Goal: Task Accomplishment & Management: Use online tool/utility

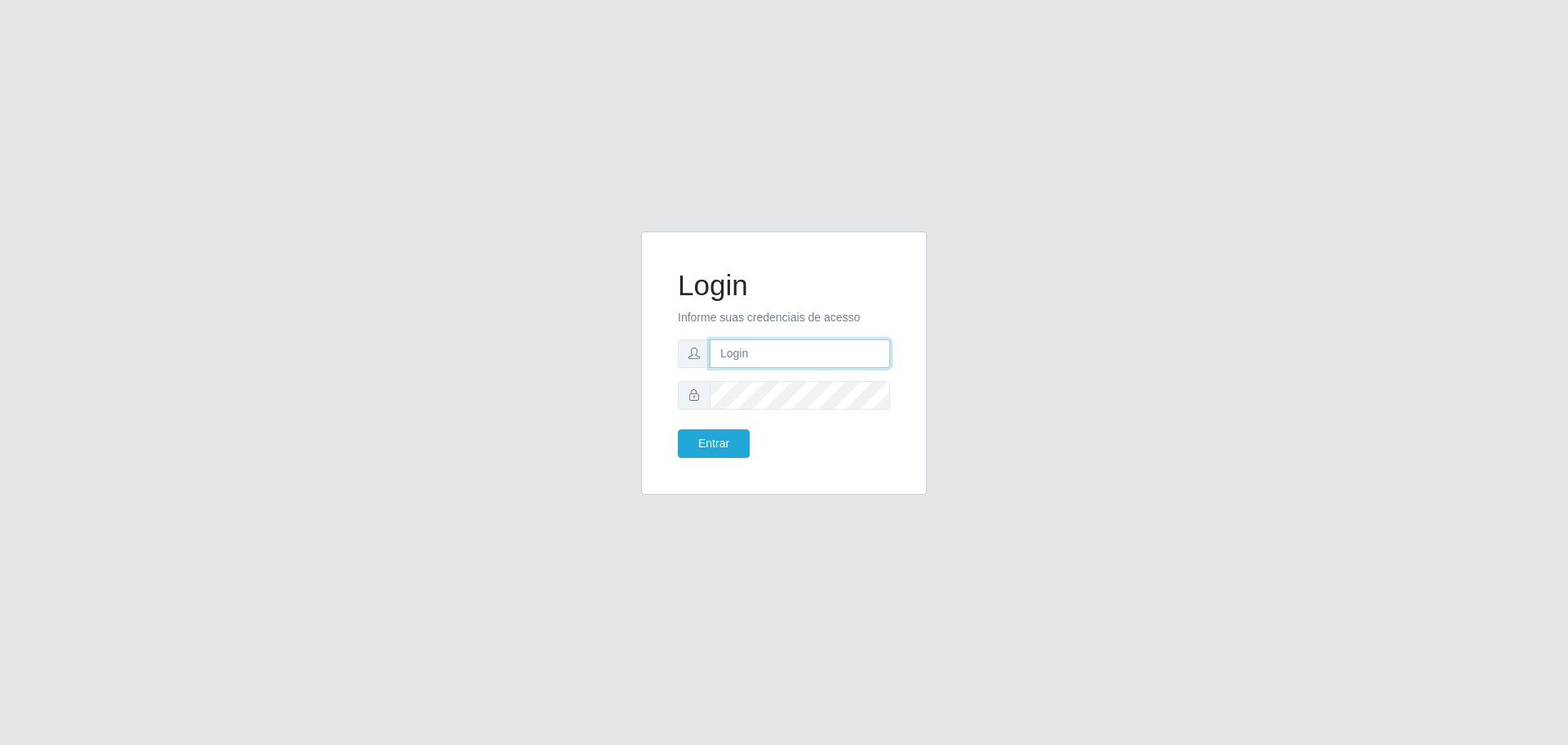
type input "[EMAIL_ADDRESS][DOMAIN_NAME]"
click at [722, 439] on button "Entrar" at bounding box center [714, 443] width 72 height 29
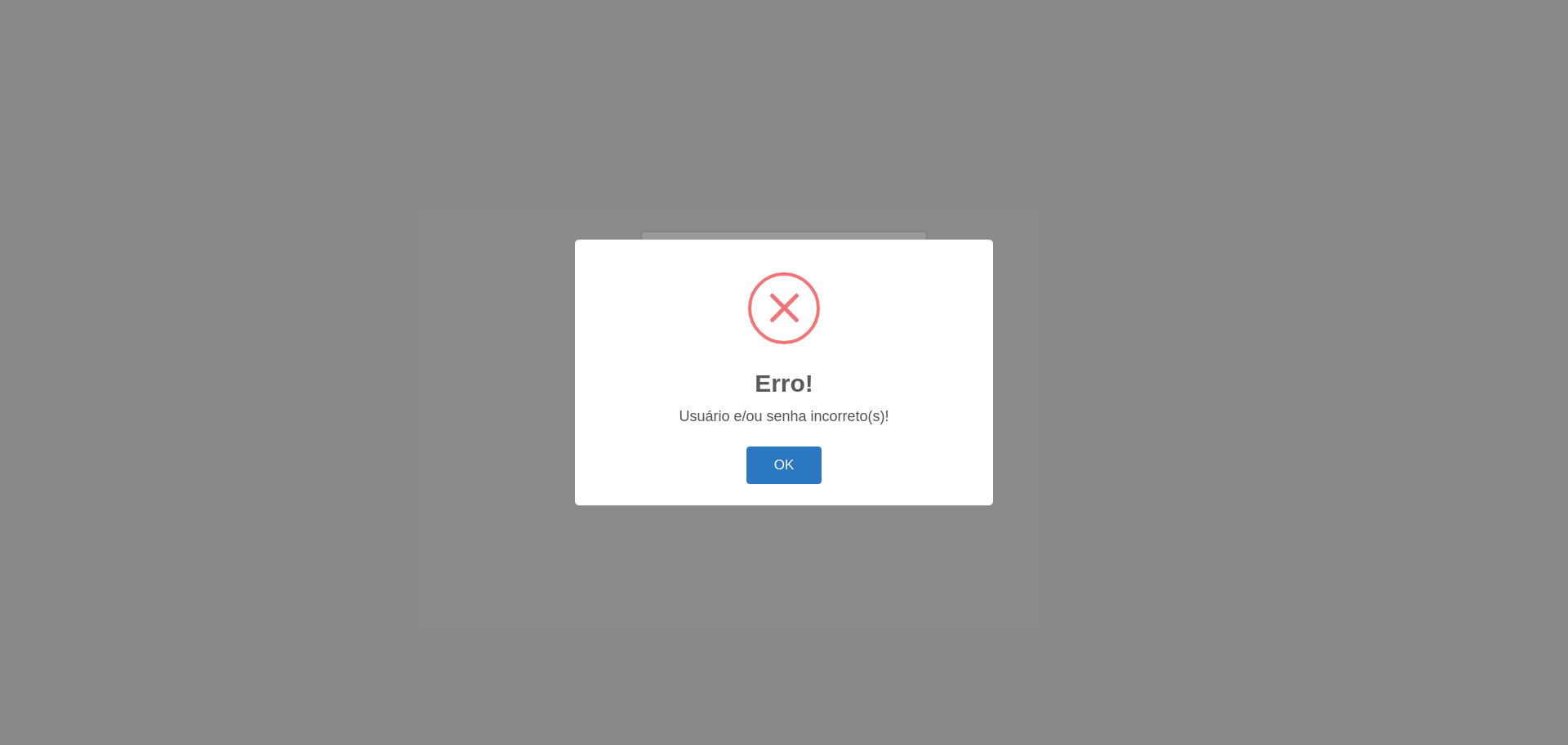
click at [764, 468] on button "OK" at bounding box center [784, 466] width 76 height 39
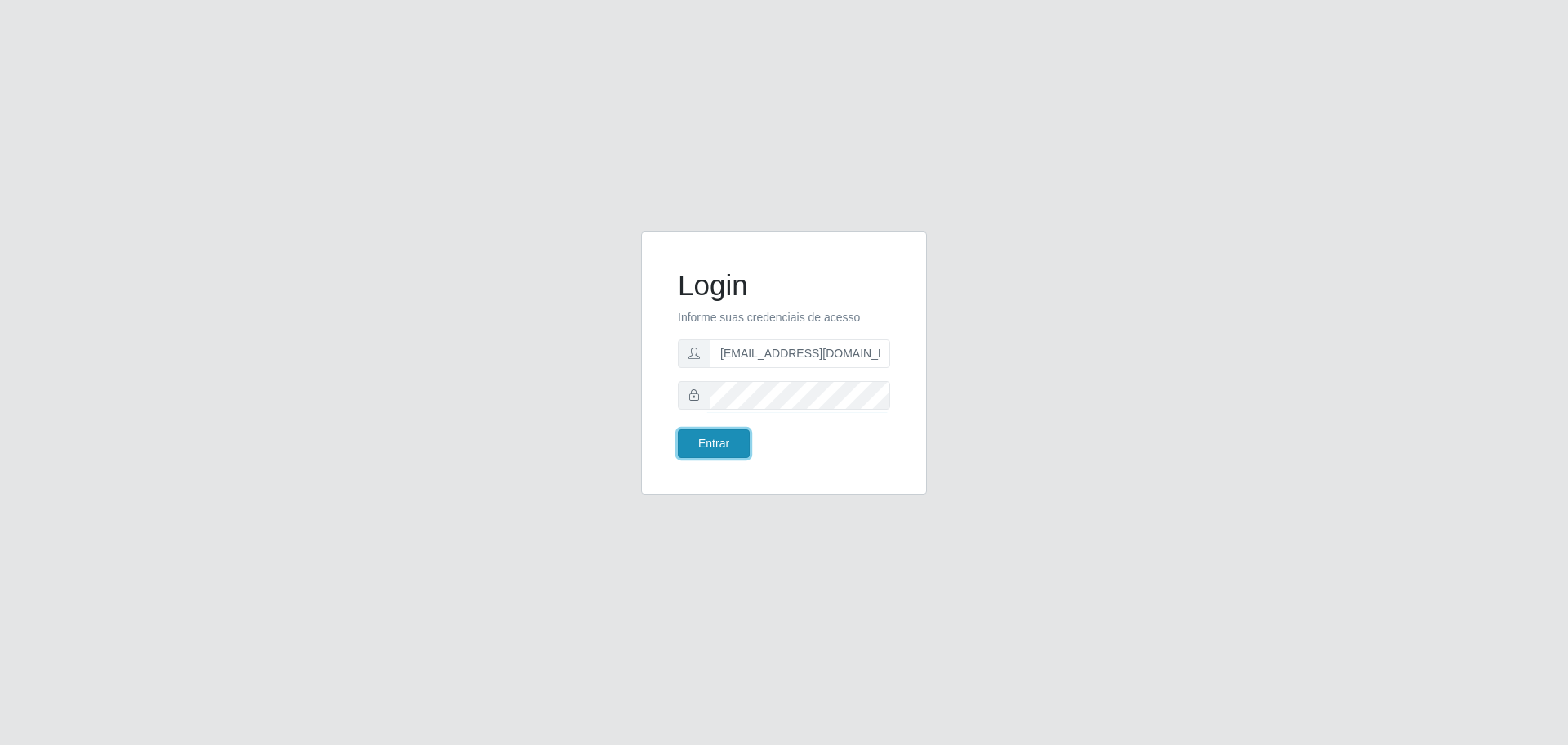
click at [705, 451] on button "Entrar" at bounding box center [714, 443] width 72 height 29
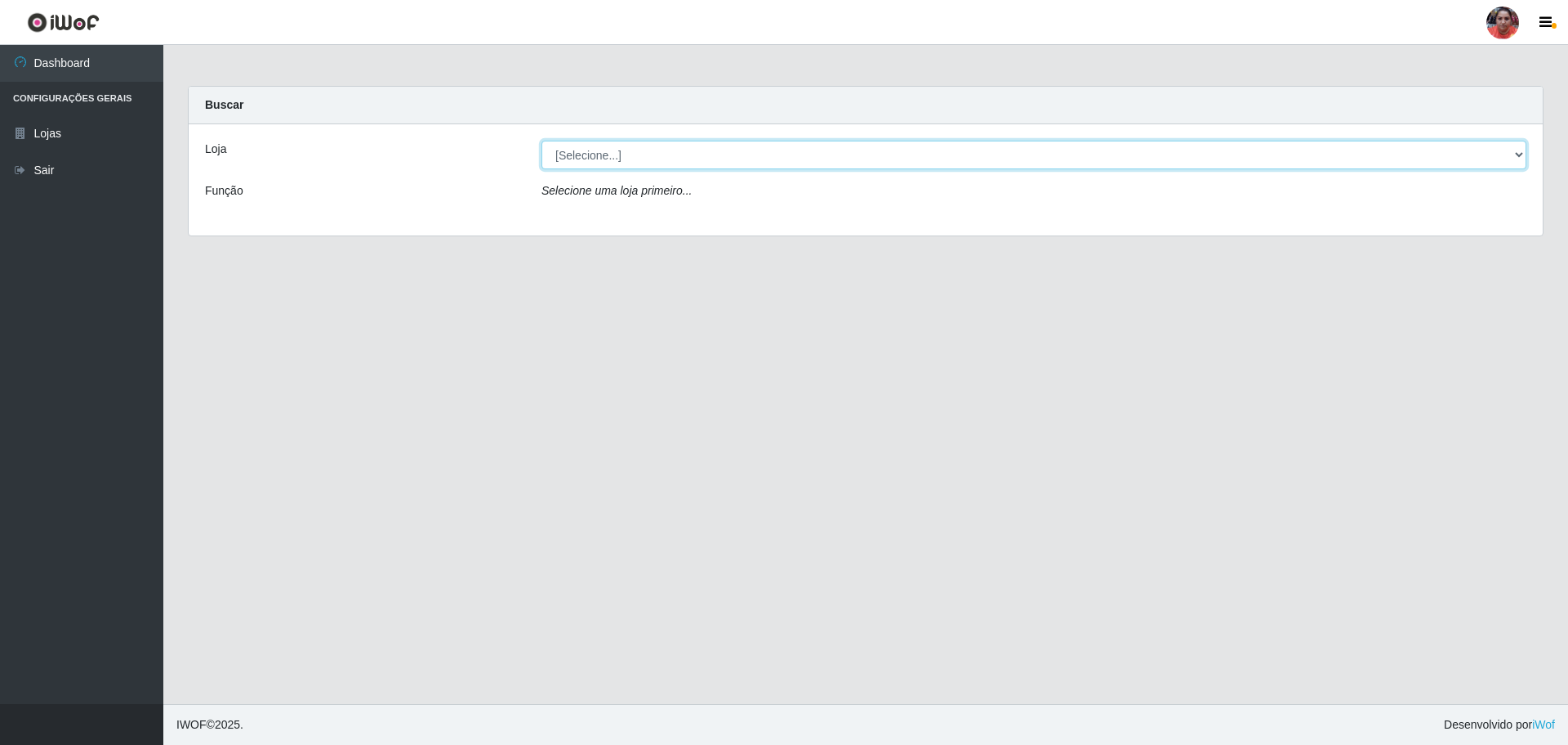
click at [1517, 155] on select "[Selecione...] Mar Vermelho - Loja 05" at bounding box center [1033, 155] width 985 height 29
select select "252"
click at [541, 141] on select "[Selecione...] Mar Vermelho - Loja 05" at bounding box center [1033, 155] width 985 height 29
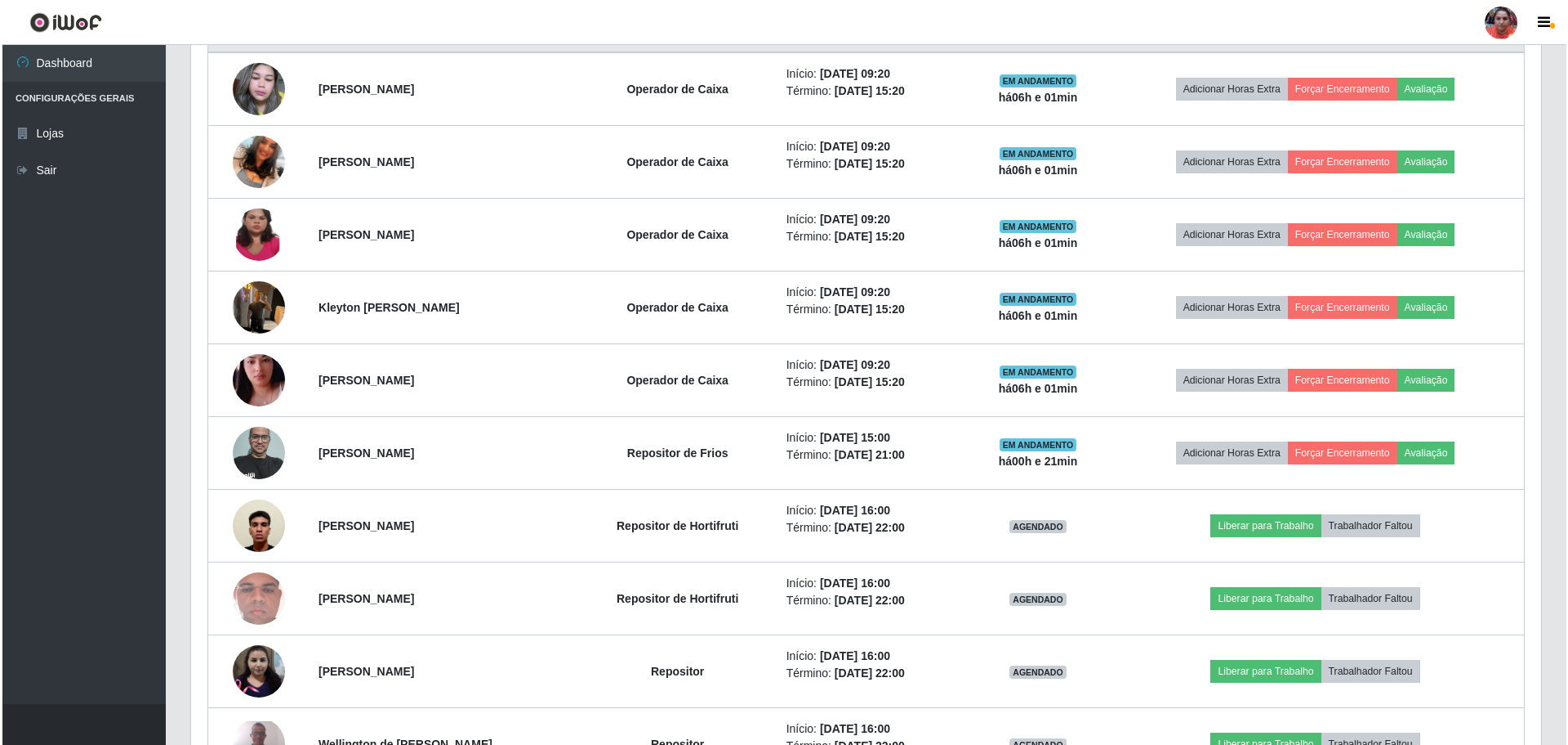
scroll to position [681, 0]
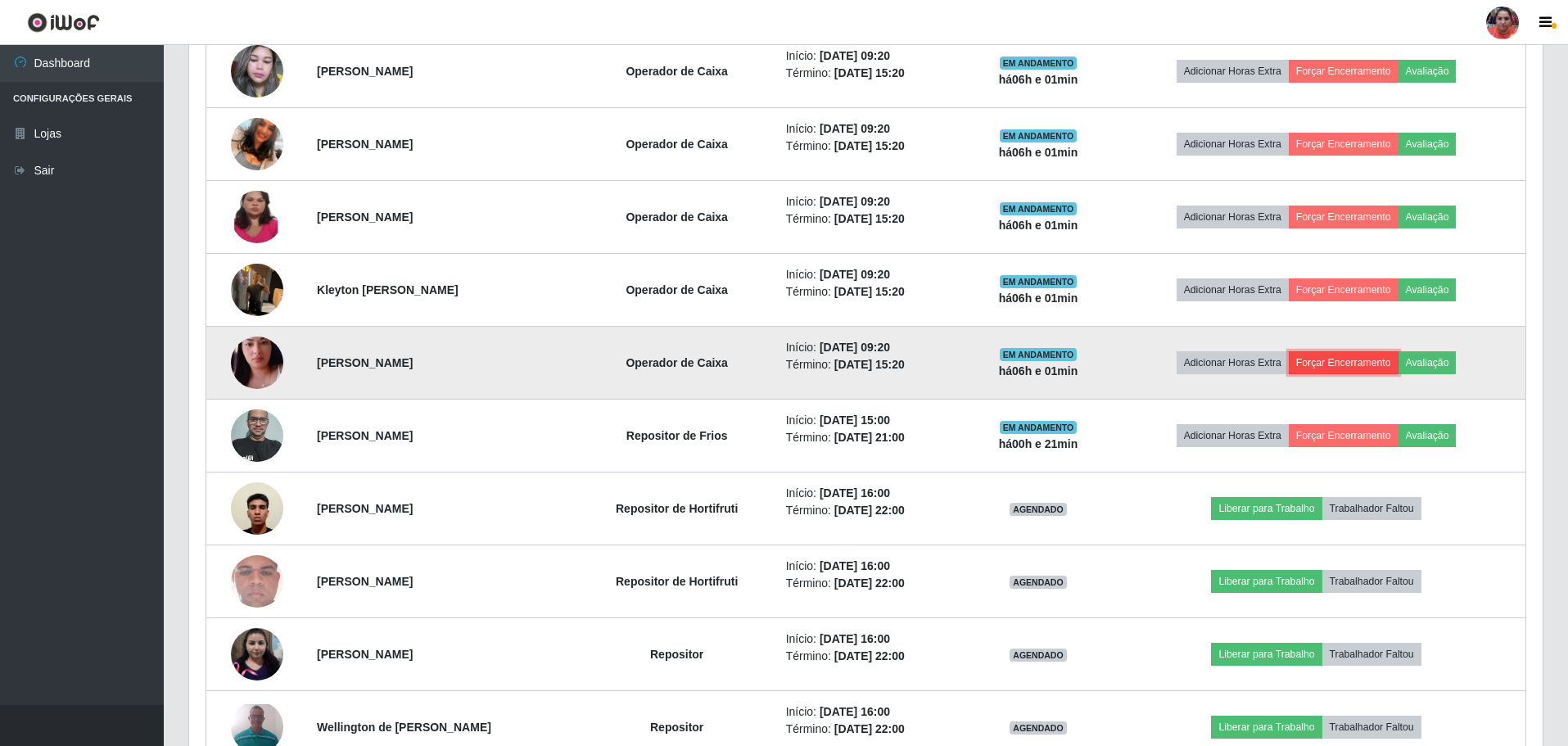
click at [1353, 361] on button "Forçar Encerramento" at bounding box center [1344, 363] width 110 height 23
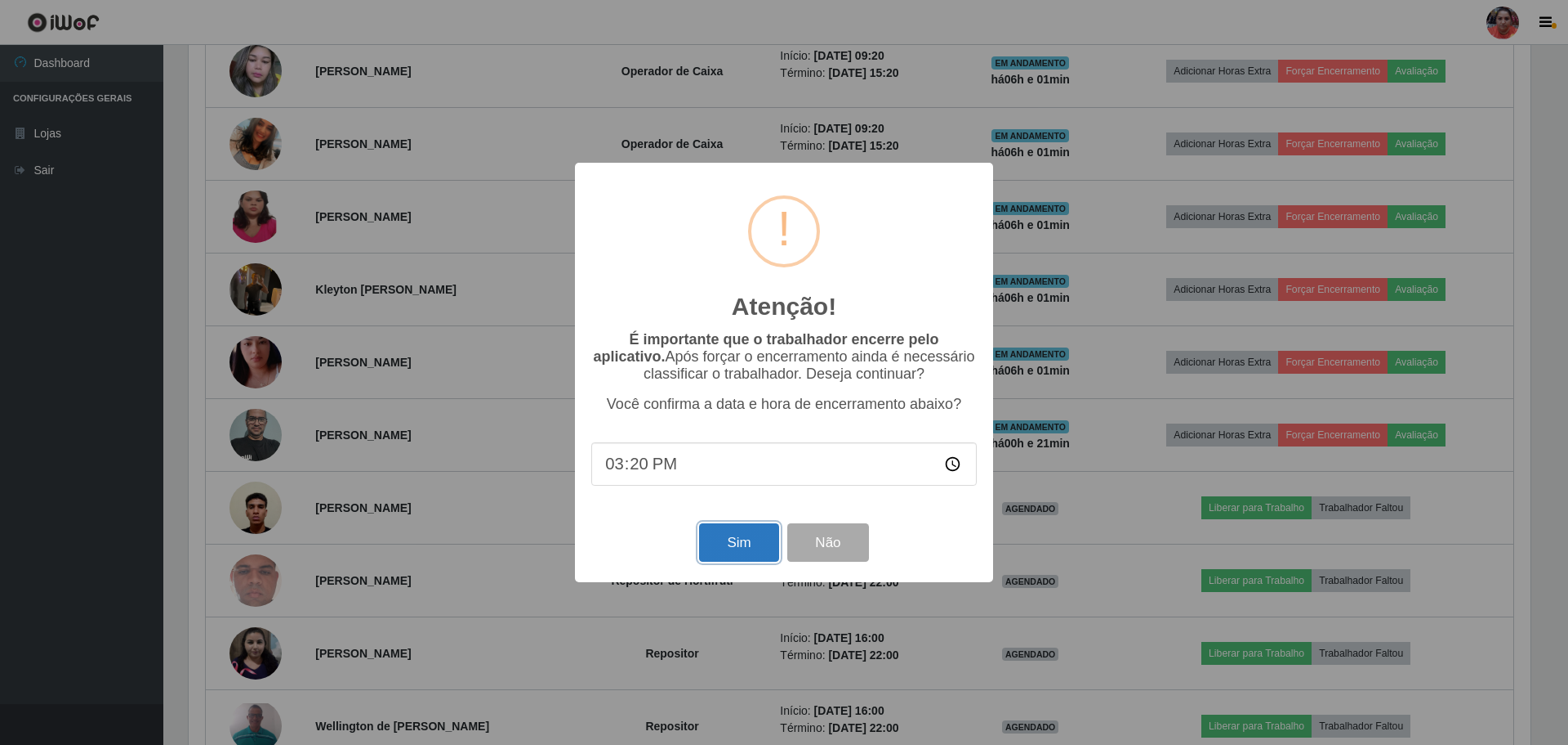
click at [752, 541] on button "Sim" at bounding box center [739, 543] width 79 height 39
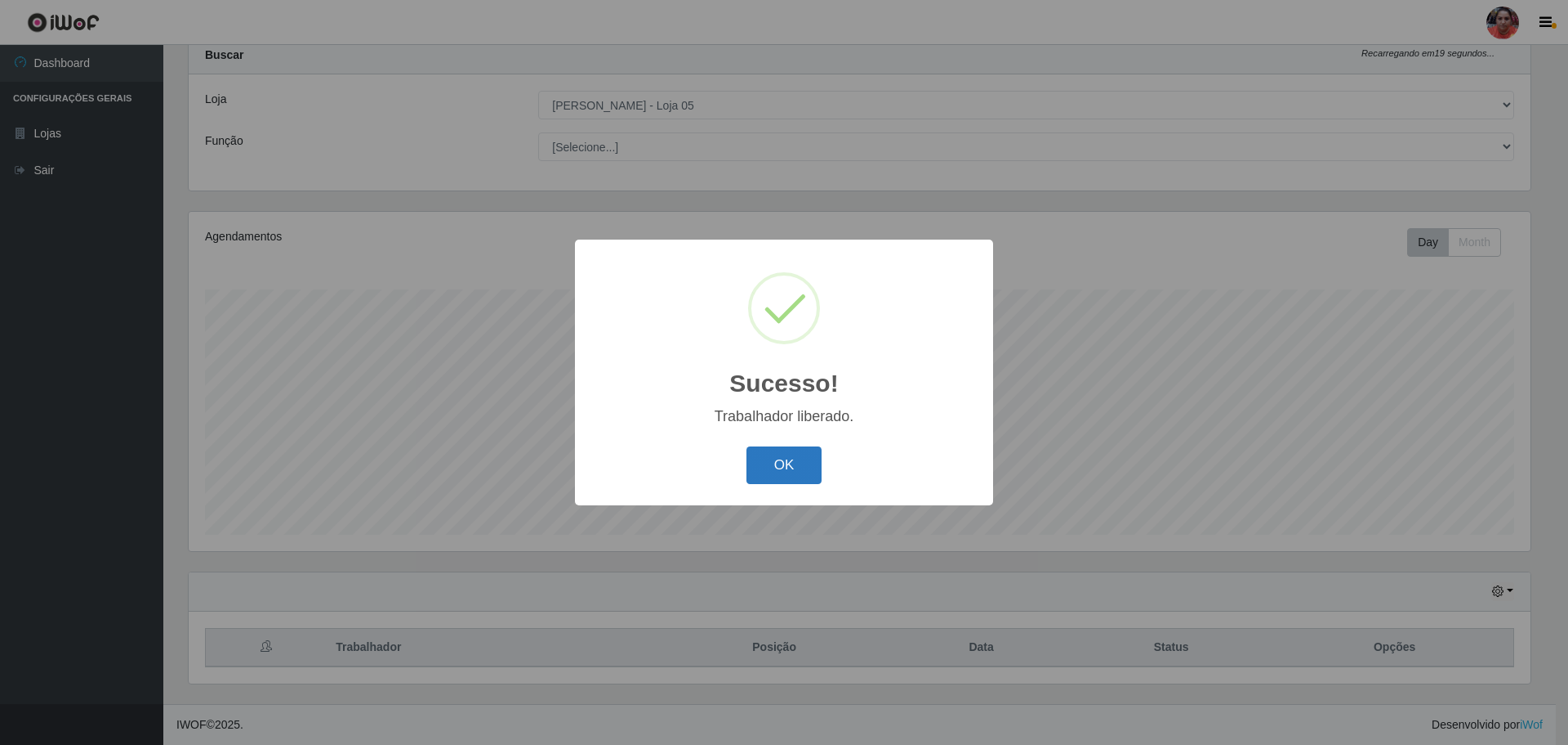
click at [805, 465] on button "OK" at bounding box center [784, 466] width 76 height 39
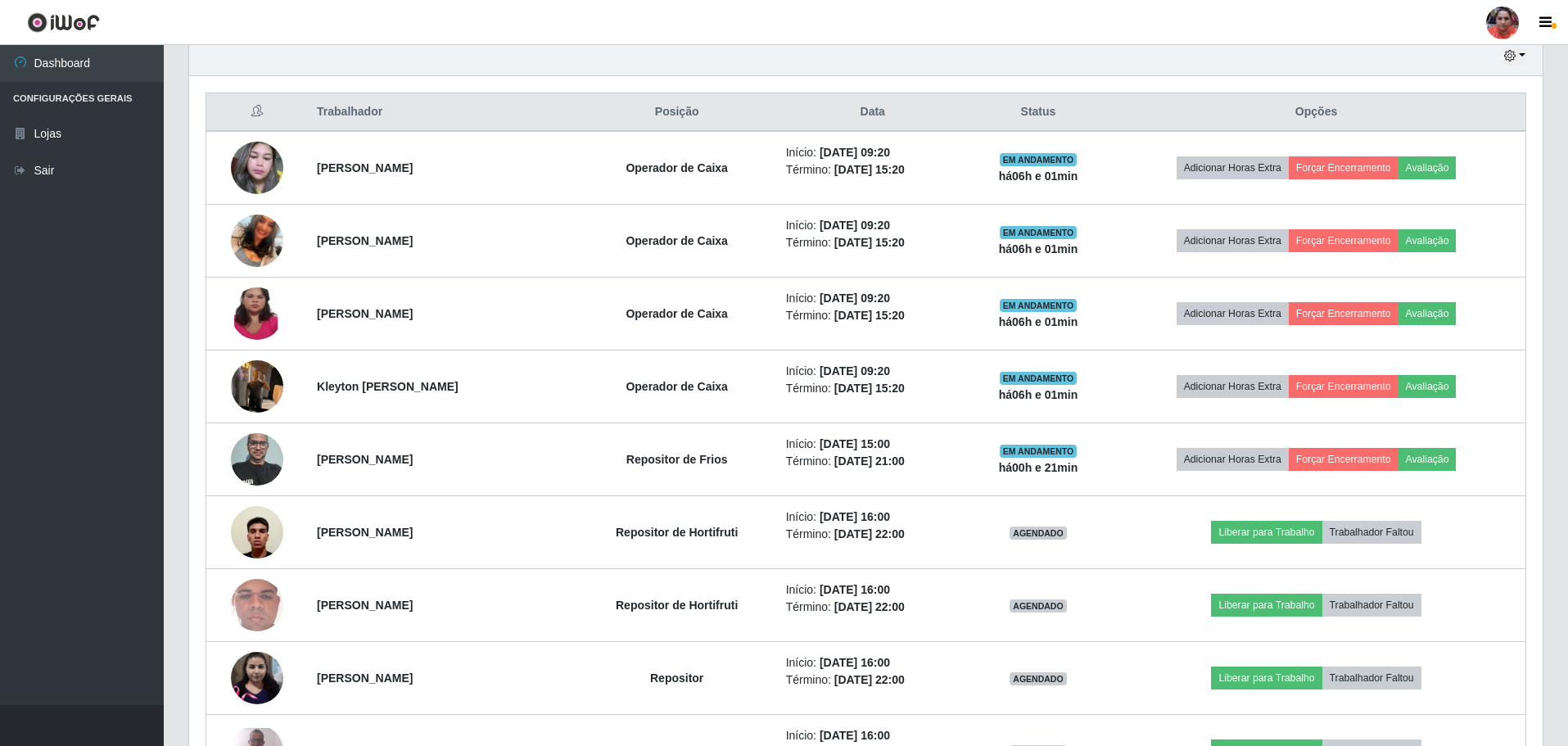
scroll to position [603, 0]
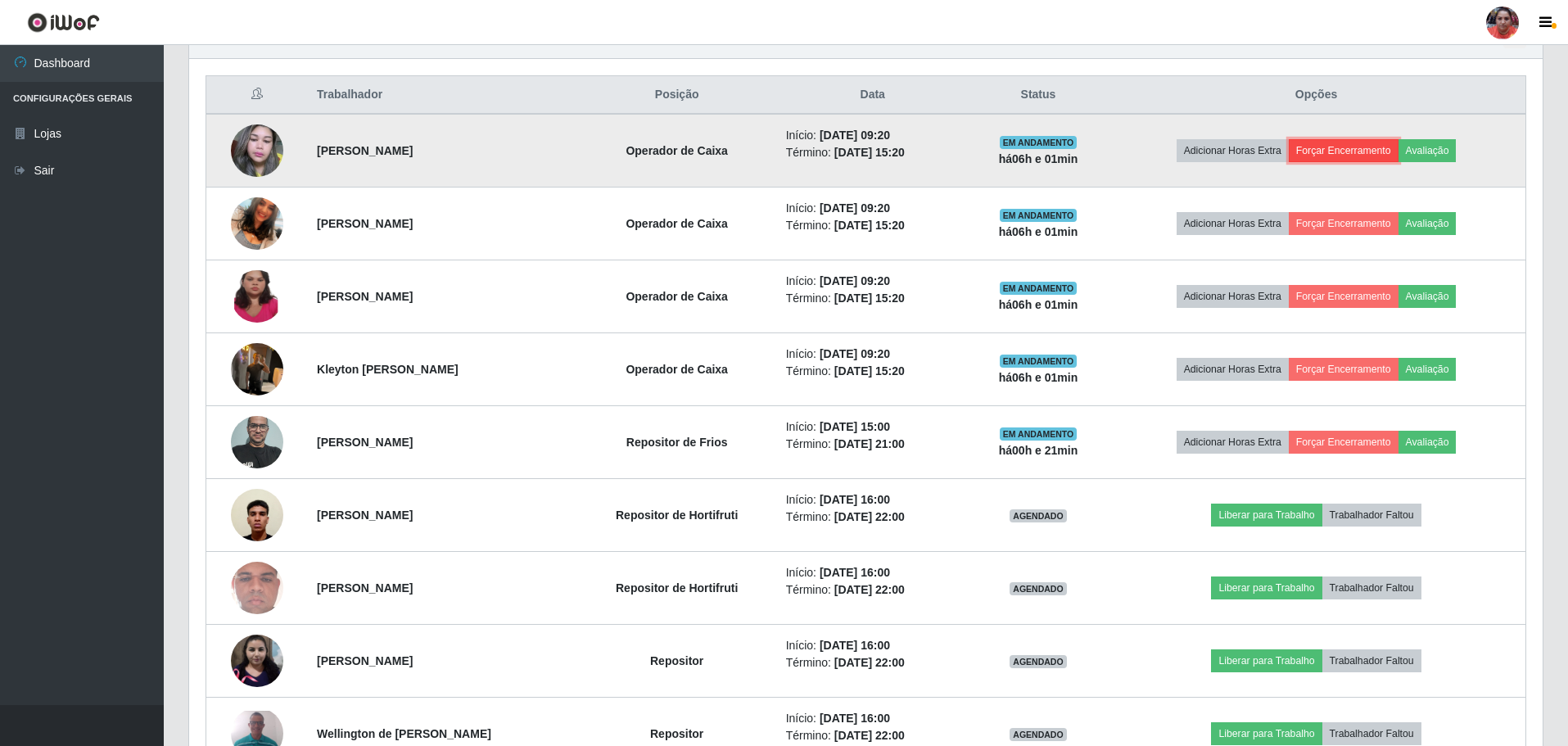
click at [1355, 147] on button "Forçar Encerramento" at bounding box center [1344, 151] width 110 height 23
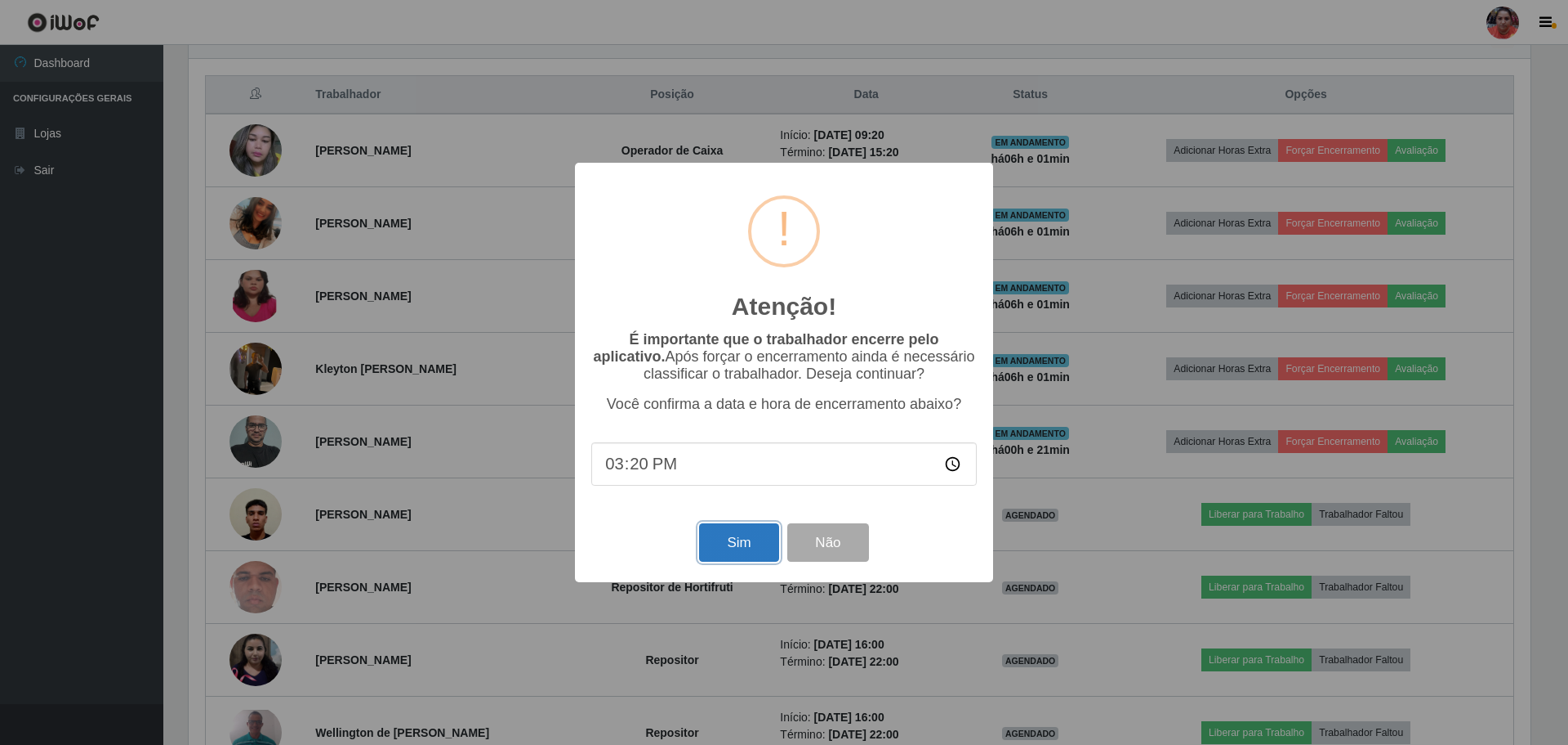
click at [745, 544] on button "Sim" at bounding box center [739, 543] width 79 height 39
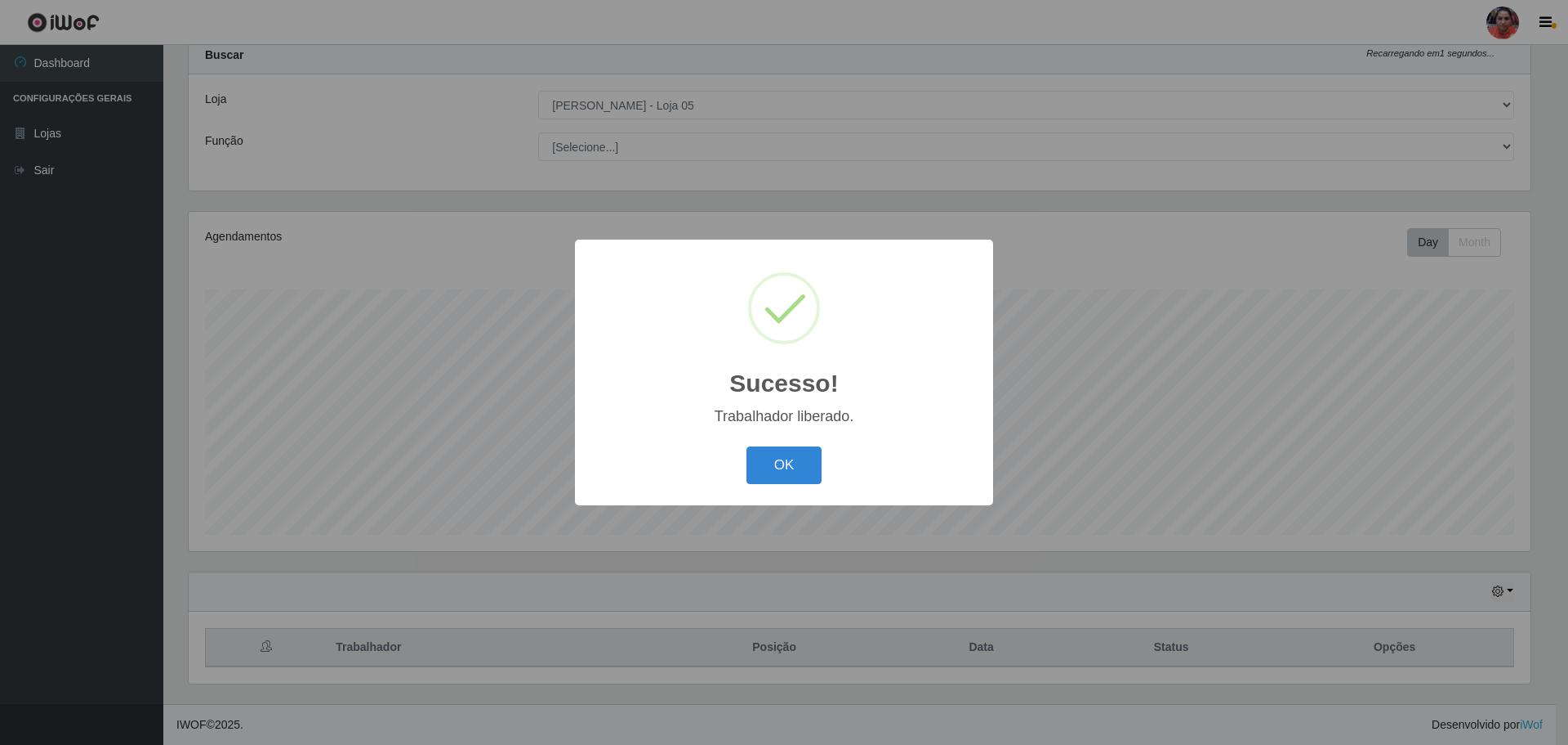
click at [765, 466] on button "OK" at bounding box center [784, 466] width 76 height 39
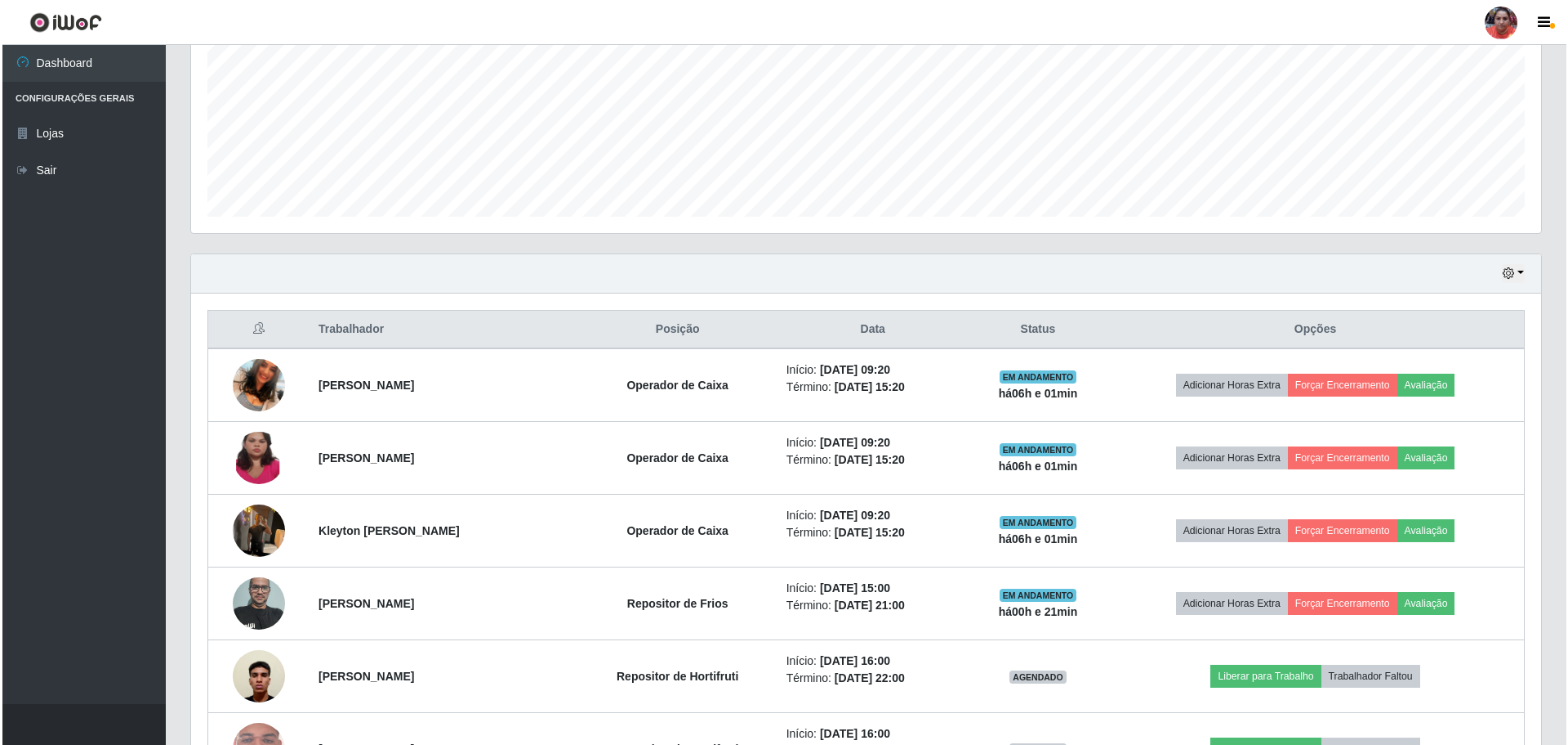
scroll to position [376, 0]
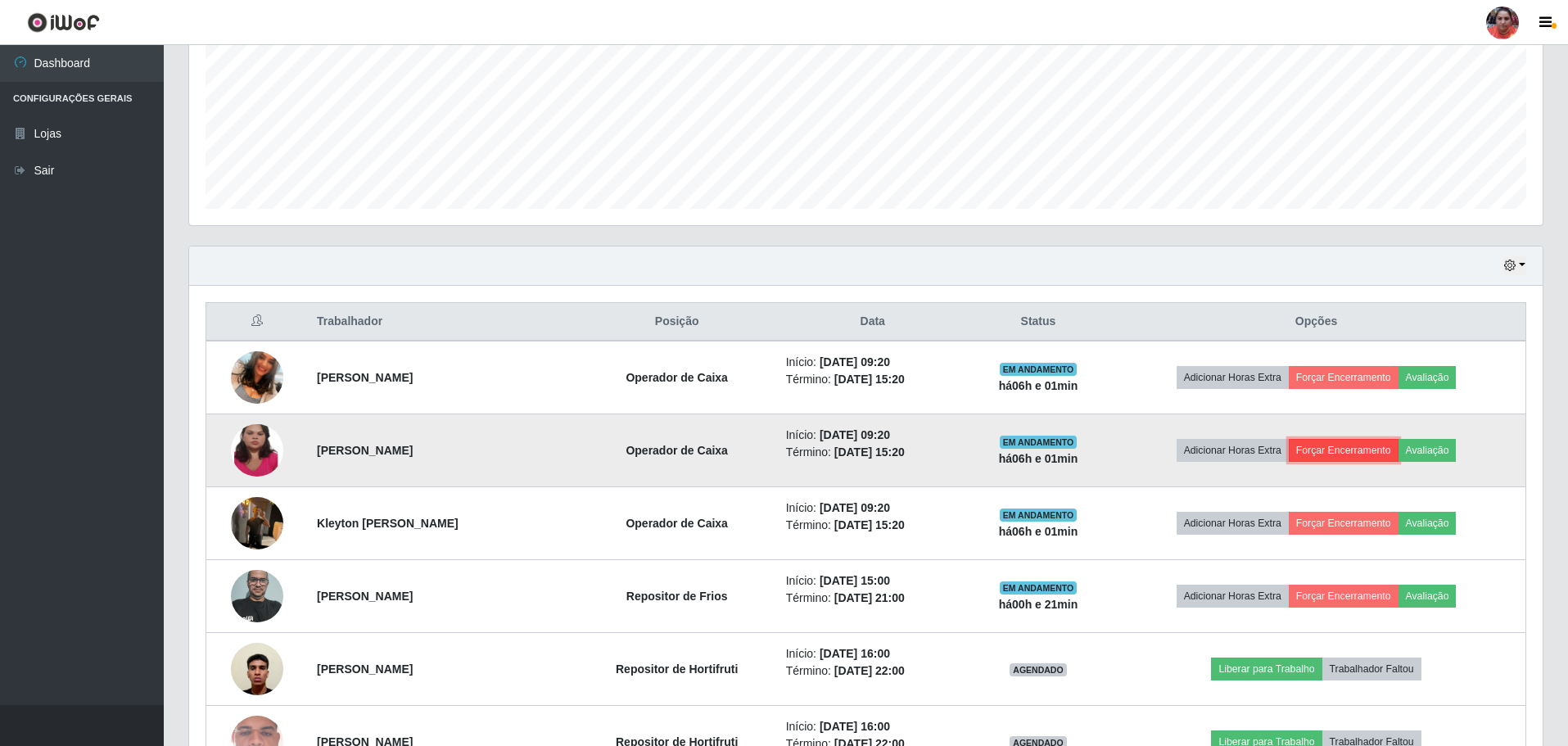
click at [1334, 452] on button "Forçar Encerramento" at bounding box center [1344, 451] width 110 height 23
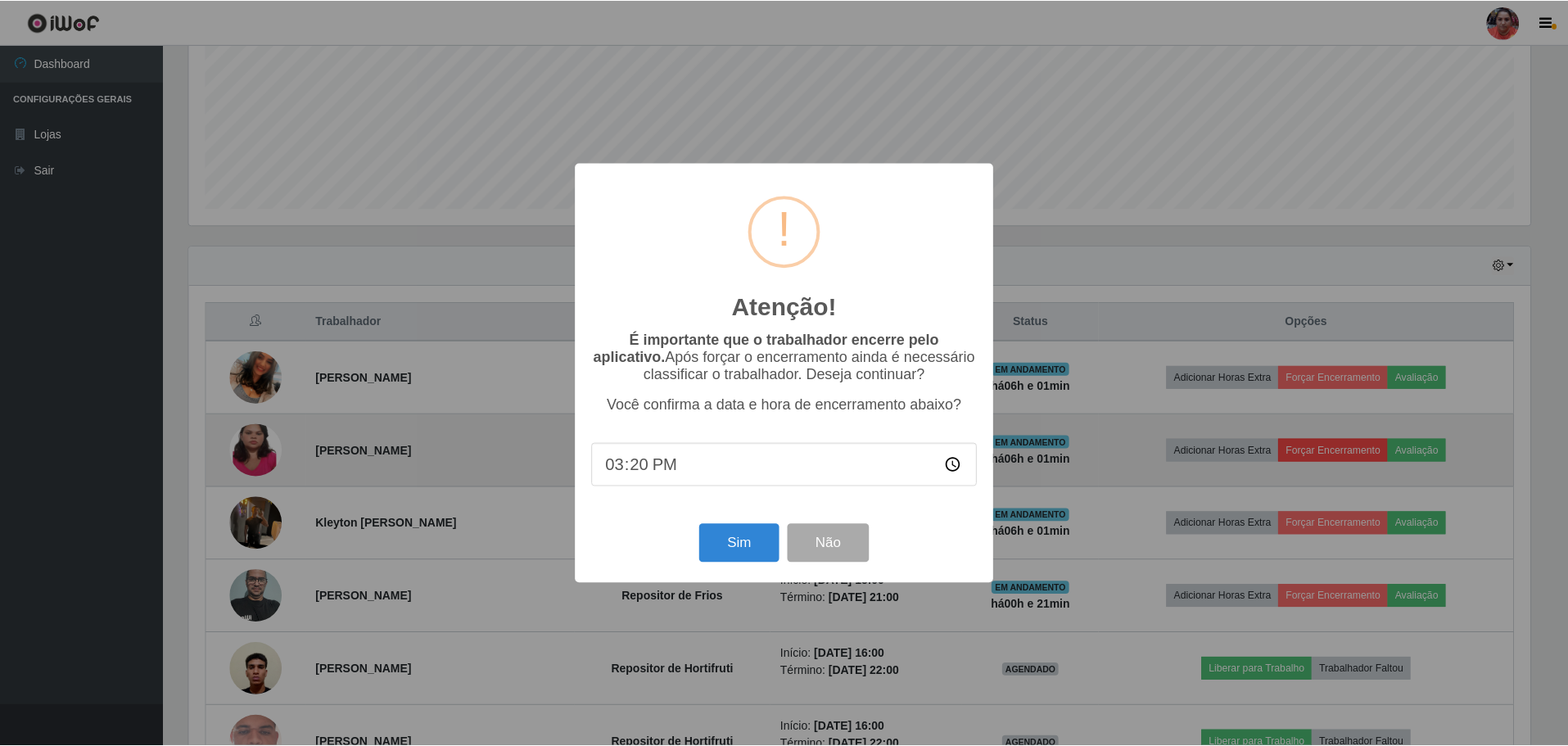
scroll to position [340, 1345]
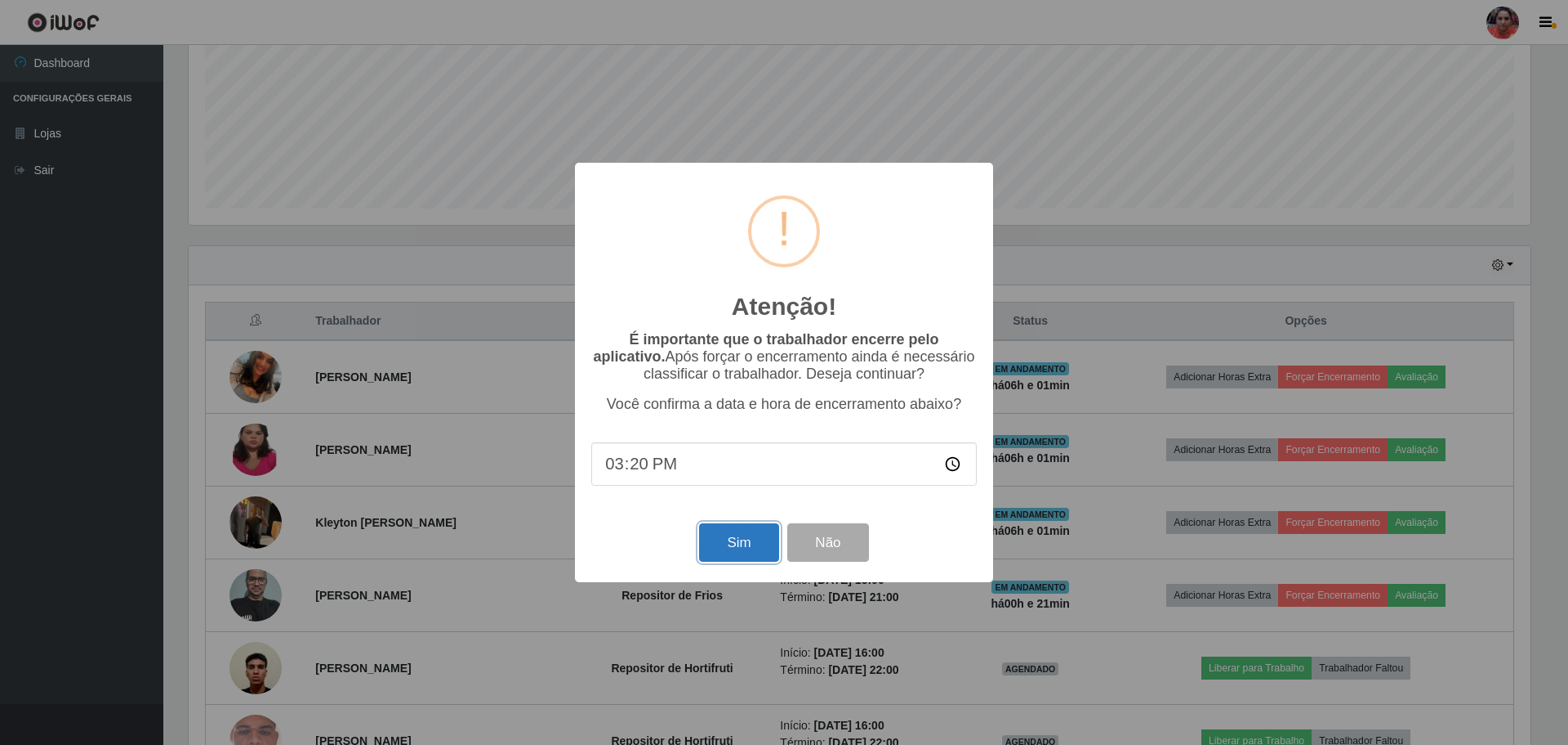
click at [713, 542] on button "Sim" at bounding box center [739, 543] width 79 height 39
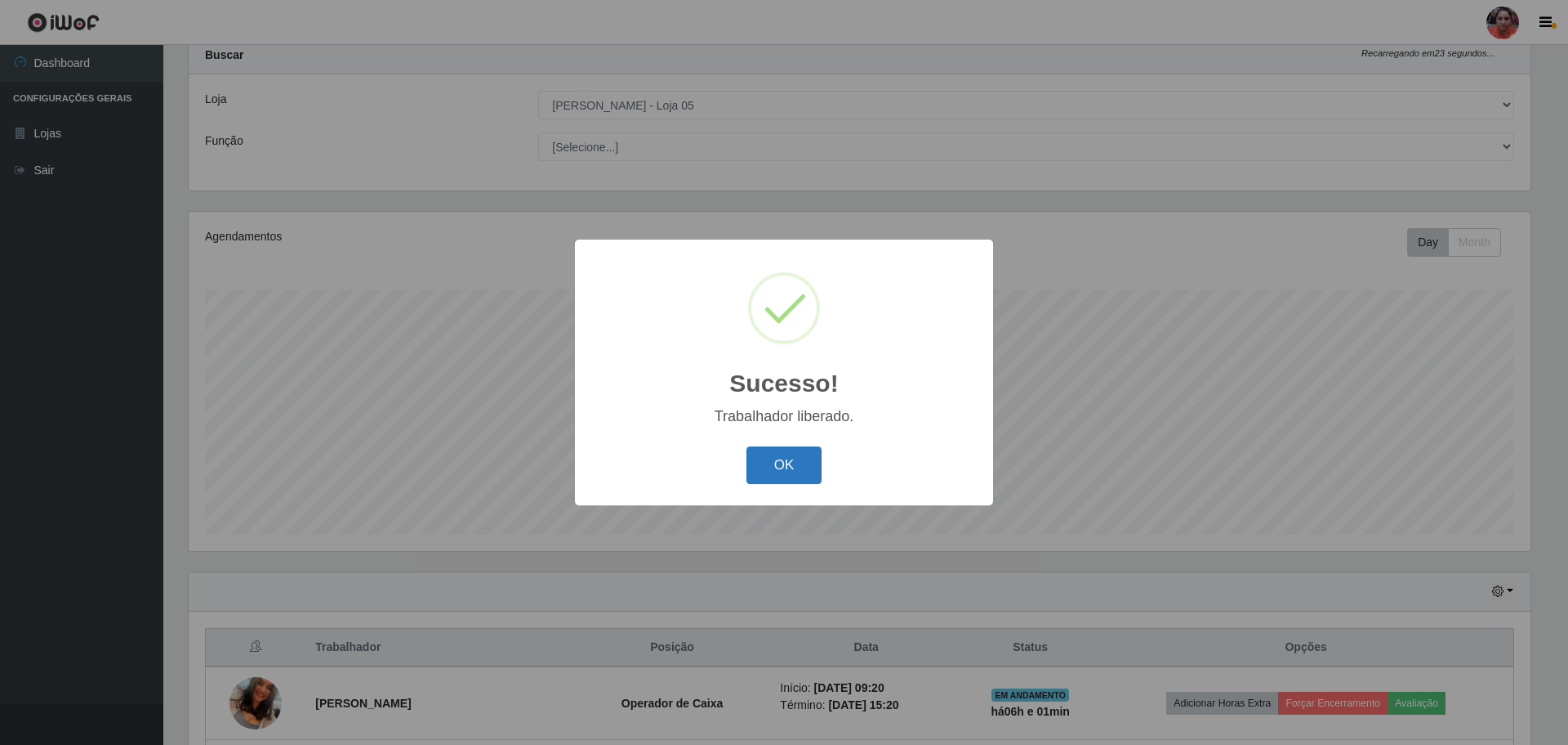
click at [775, 476] on button "OK" at bounding box center [784, 466] width 76 height 39
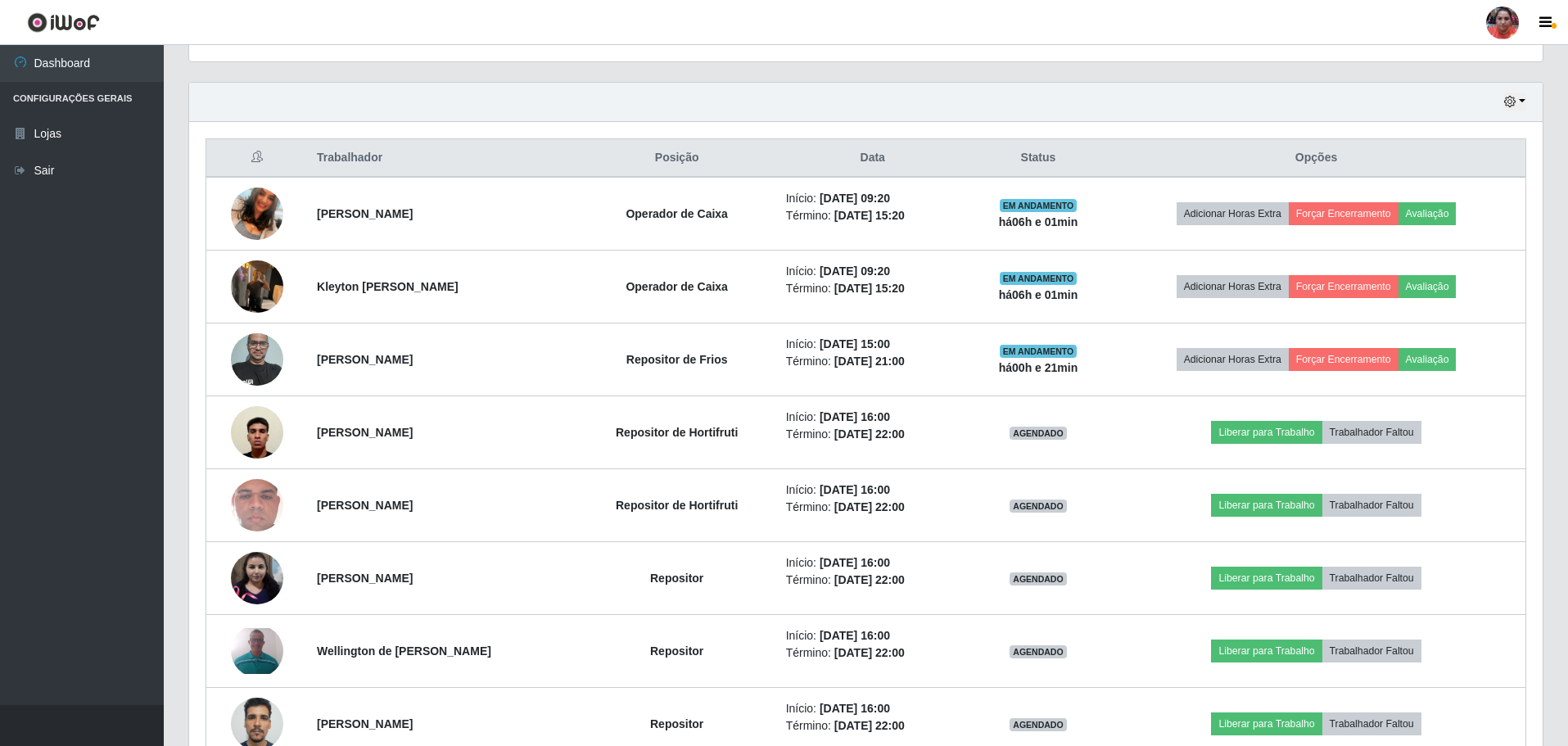
scroll to position [0, 0]
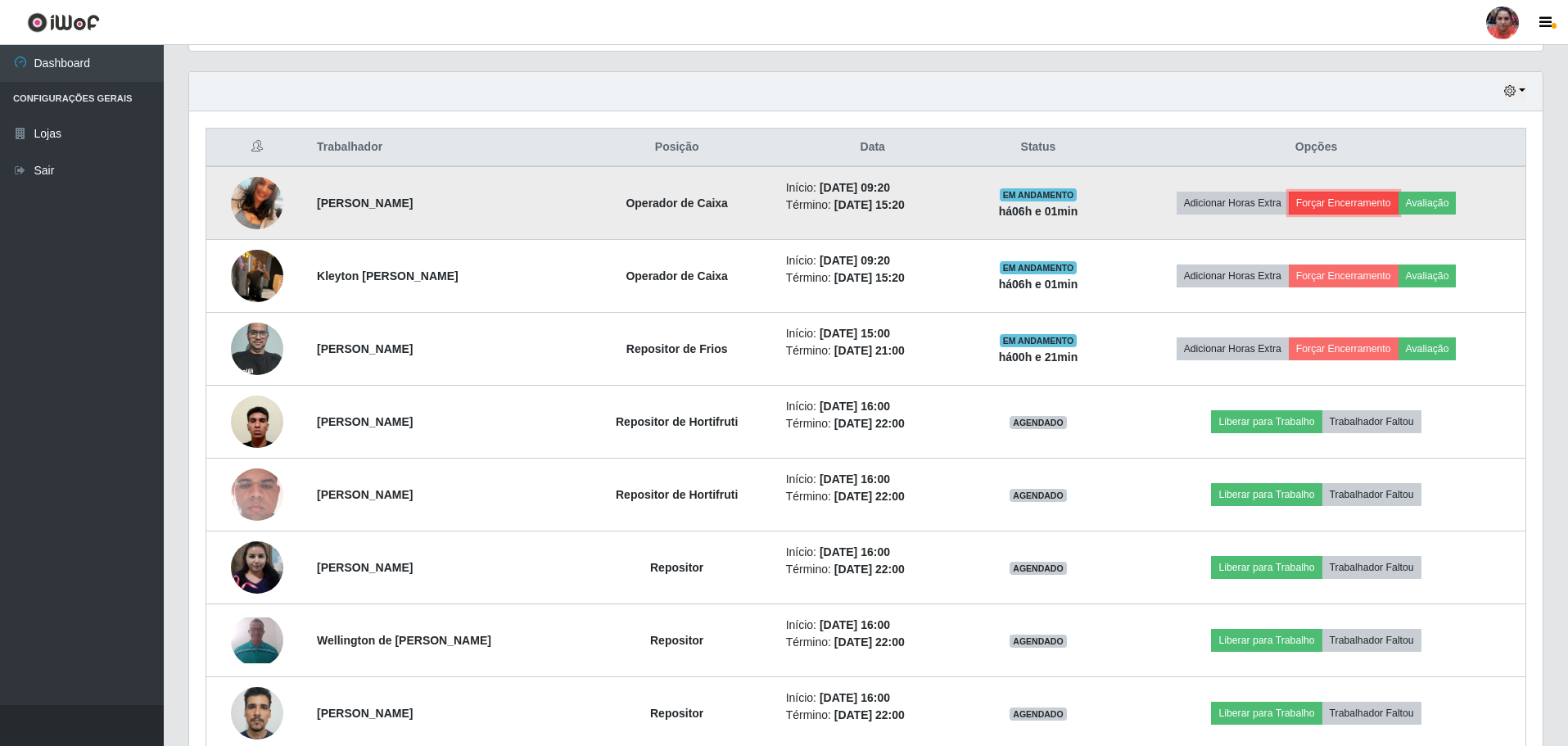
click at [1375, 205] on button "Forçar Encerramento" at bounding box center [1344, 203] width 110 height 23
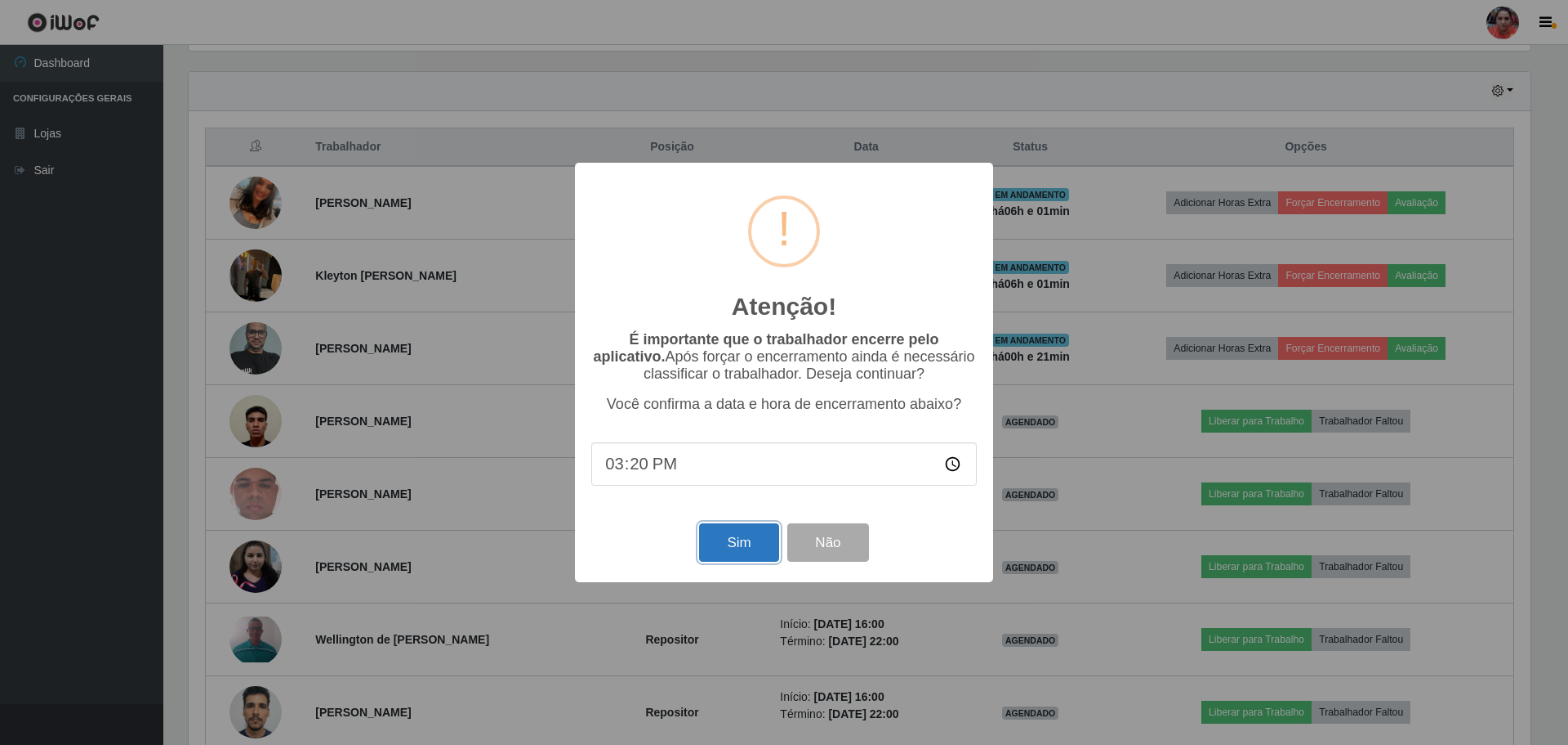
click at [739, 541] on button "Sim" at bounding box center [739, 543] width 79 height 39
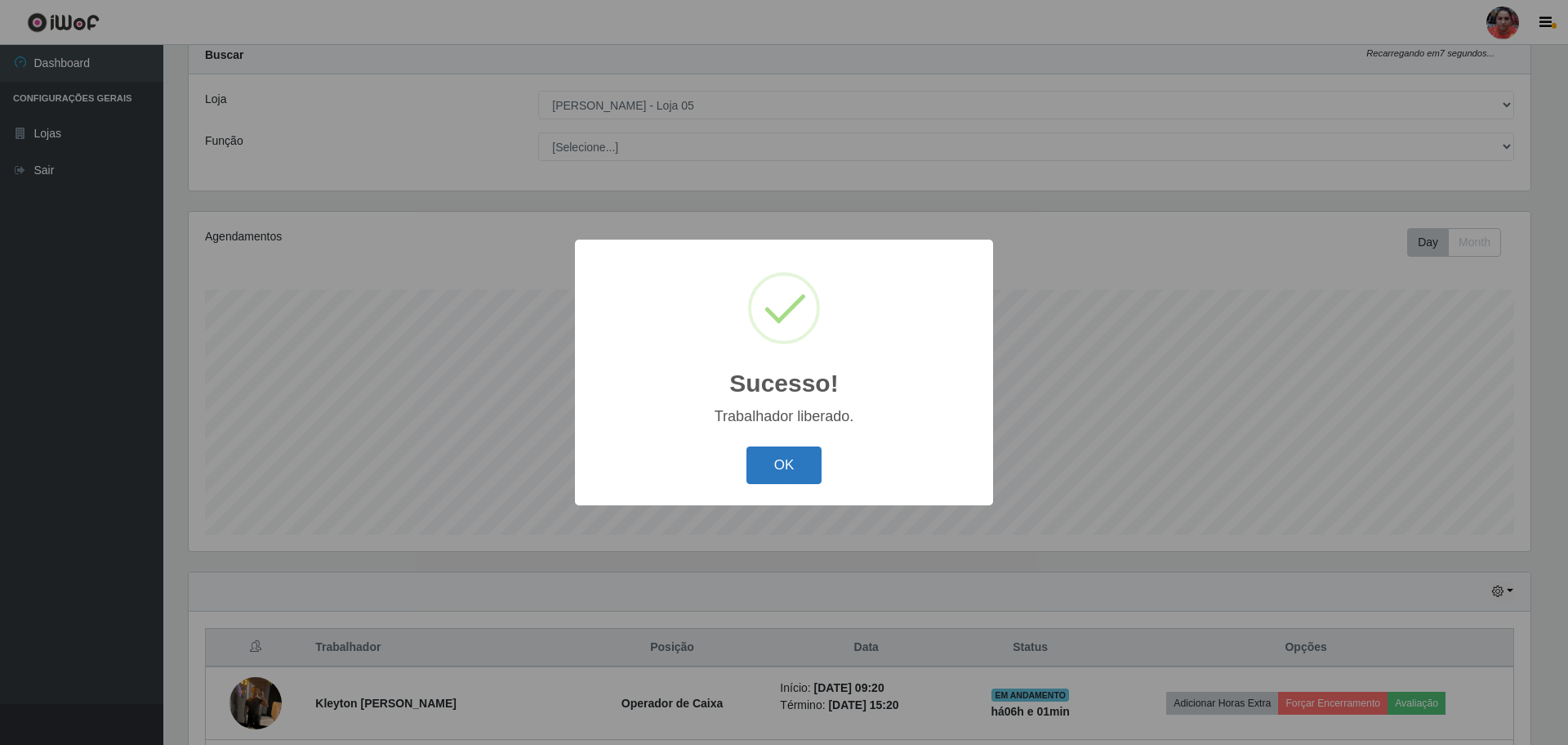
click at [761, 467] on button "OK" at bounding box center [784, 466] width 76 height 39
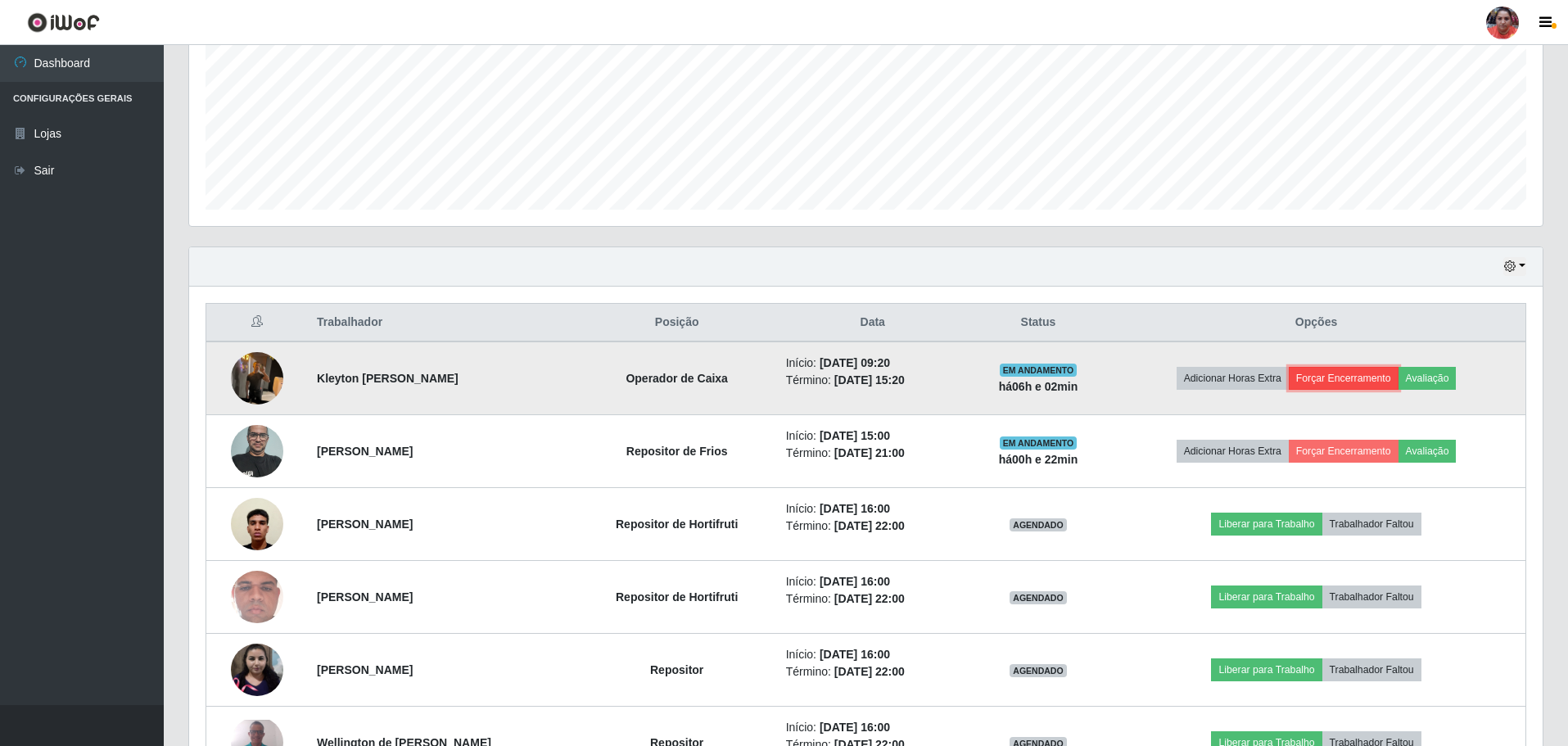
click at [1356, 379] on button "Forçar Encerramento" at bounding box center [1344, 378] width 110 height 23
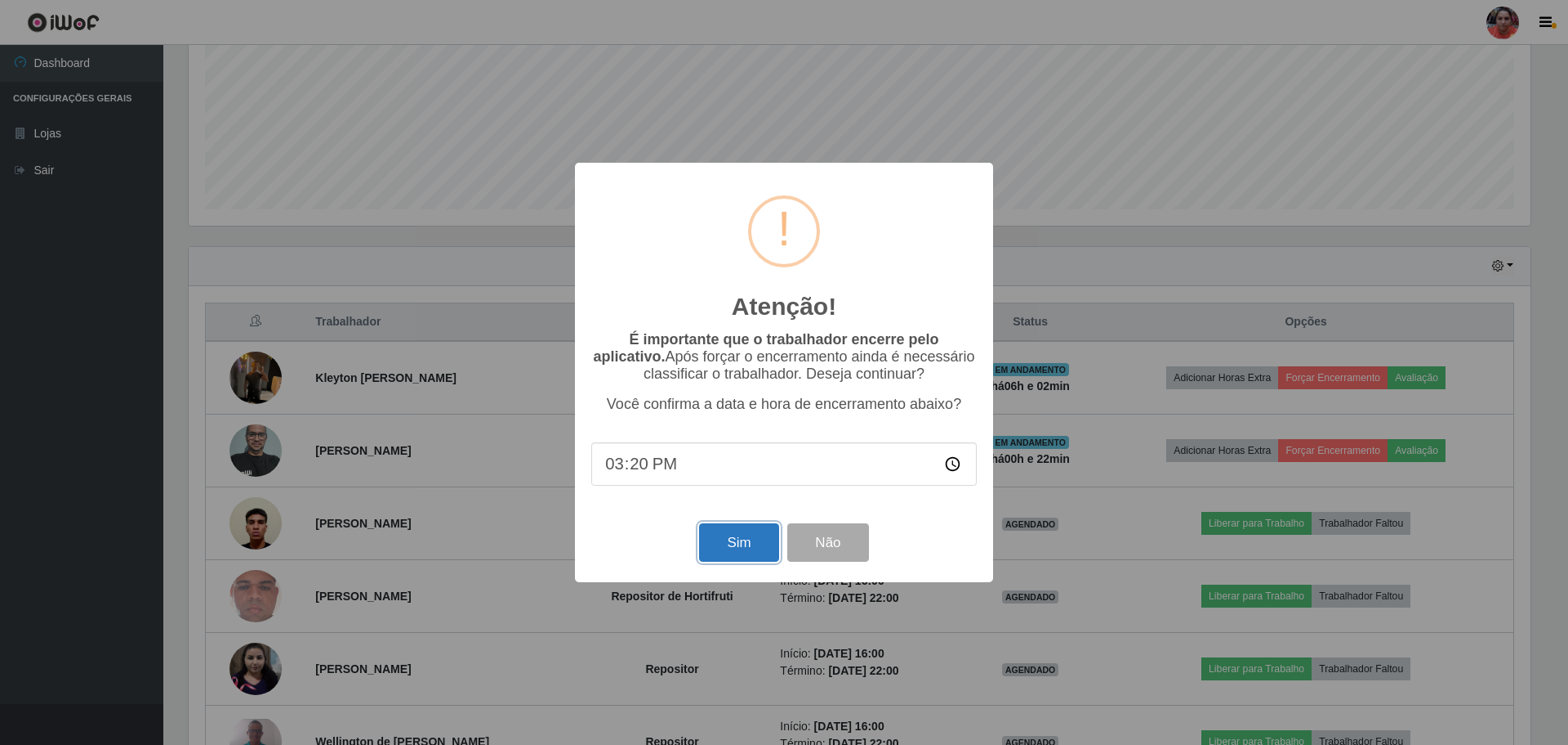
click at [755, 555] on button "Sim" at bounding box center [739, 543] width 79 height 39
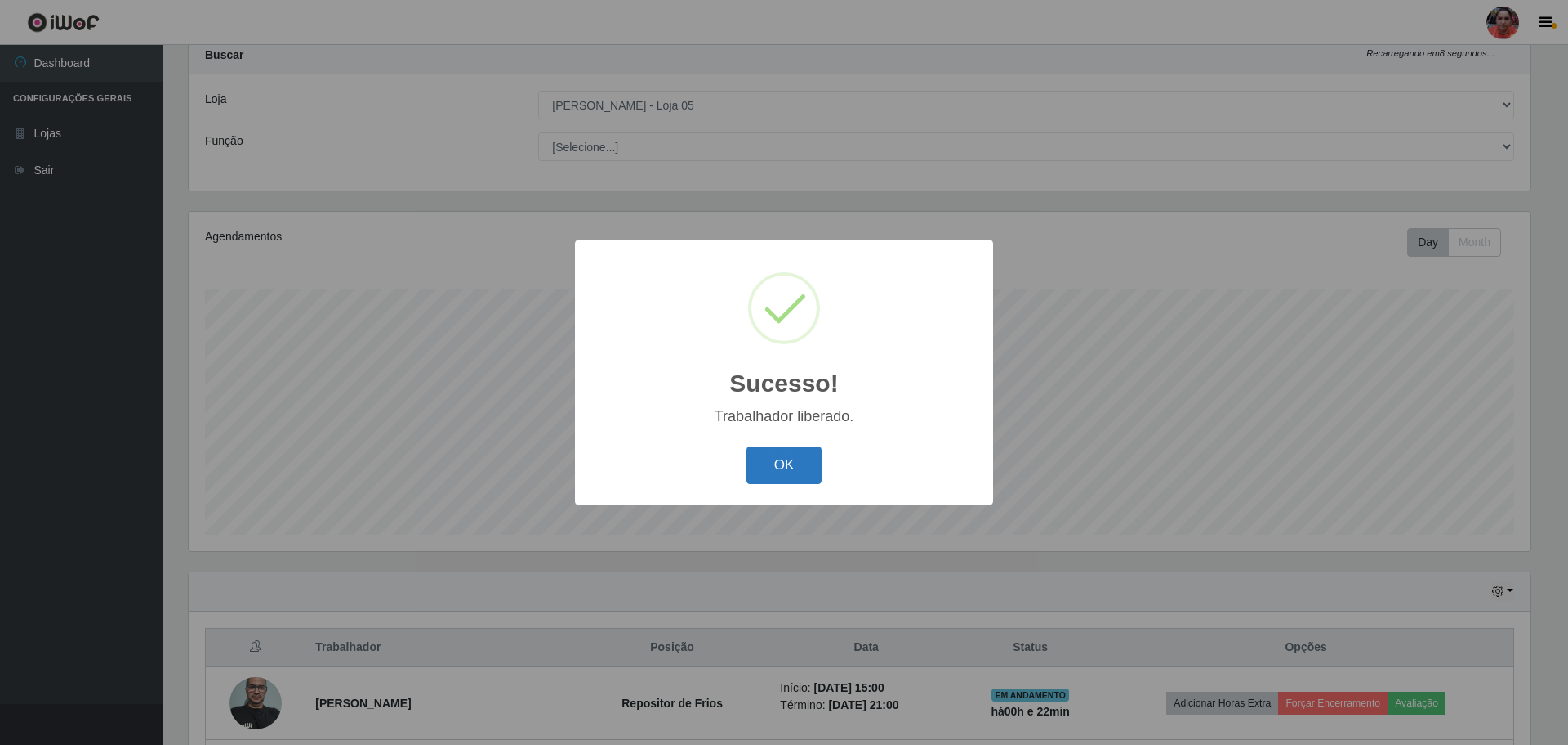
click at [753, 478] on button "OK" at bounding box center [784, 466] width 76 height 39
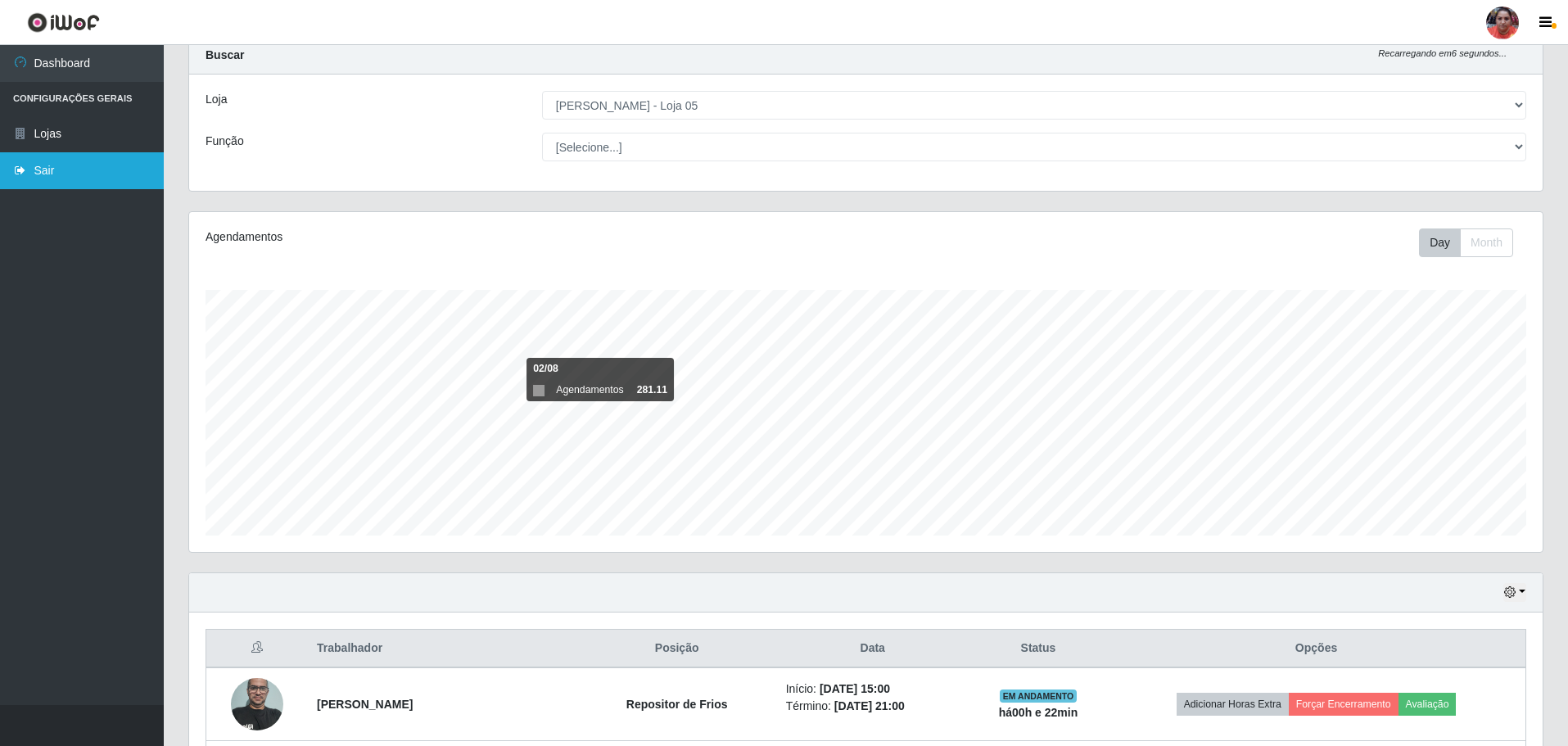
click at [39, 168] on link "Sair" at bounding box center [82, 171] width 164 height 37
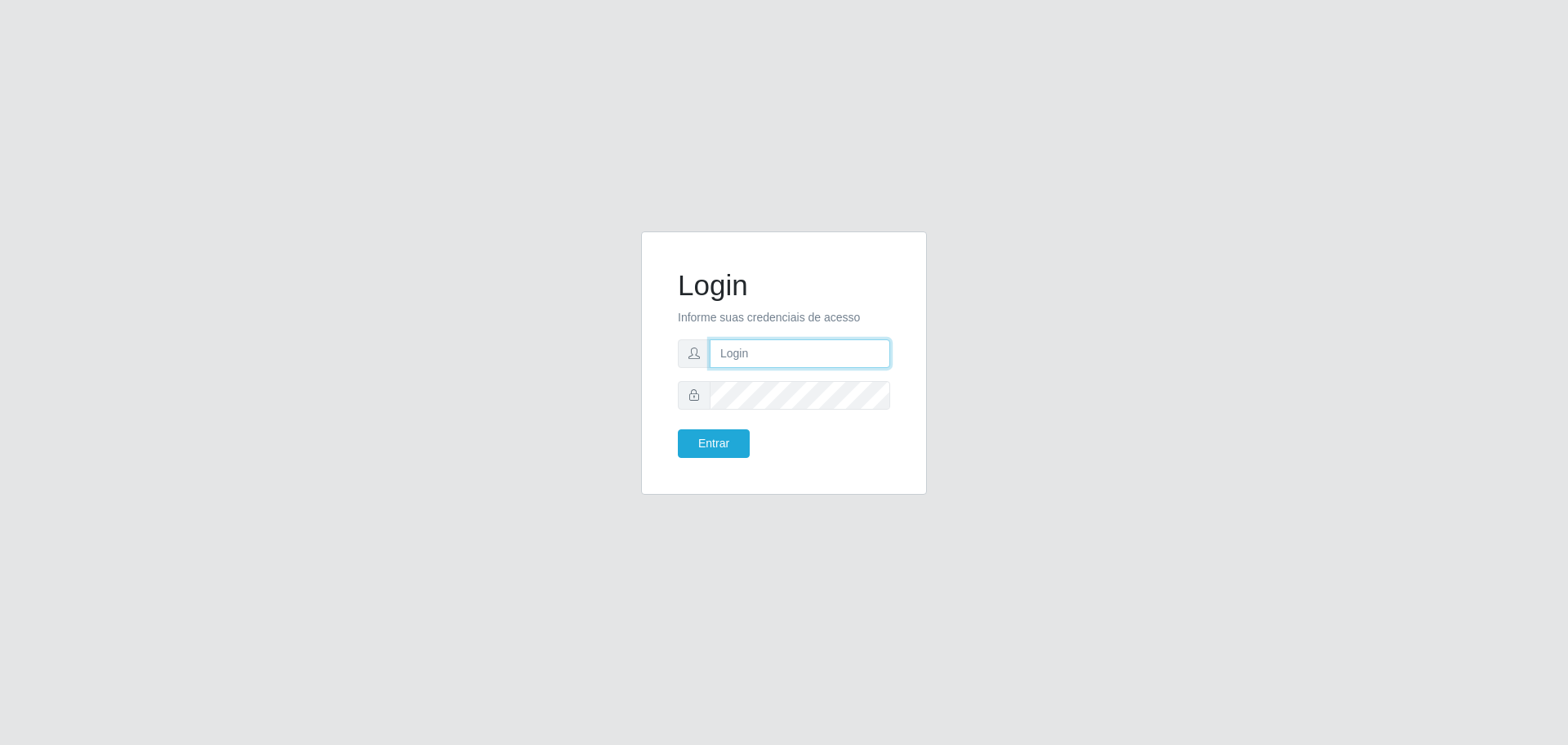
type input "[EMAIL_ADDRESS][DOMAIN_NAME]"
